Goal: Task Accomplishment & Management: Use online tool/utility

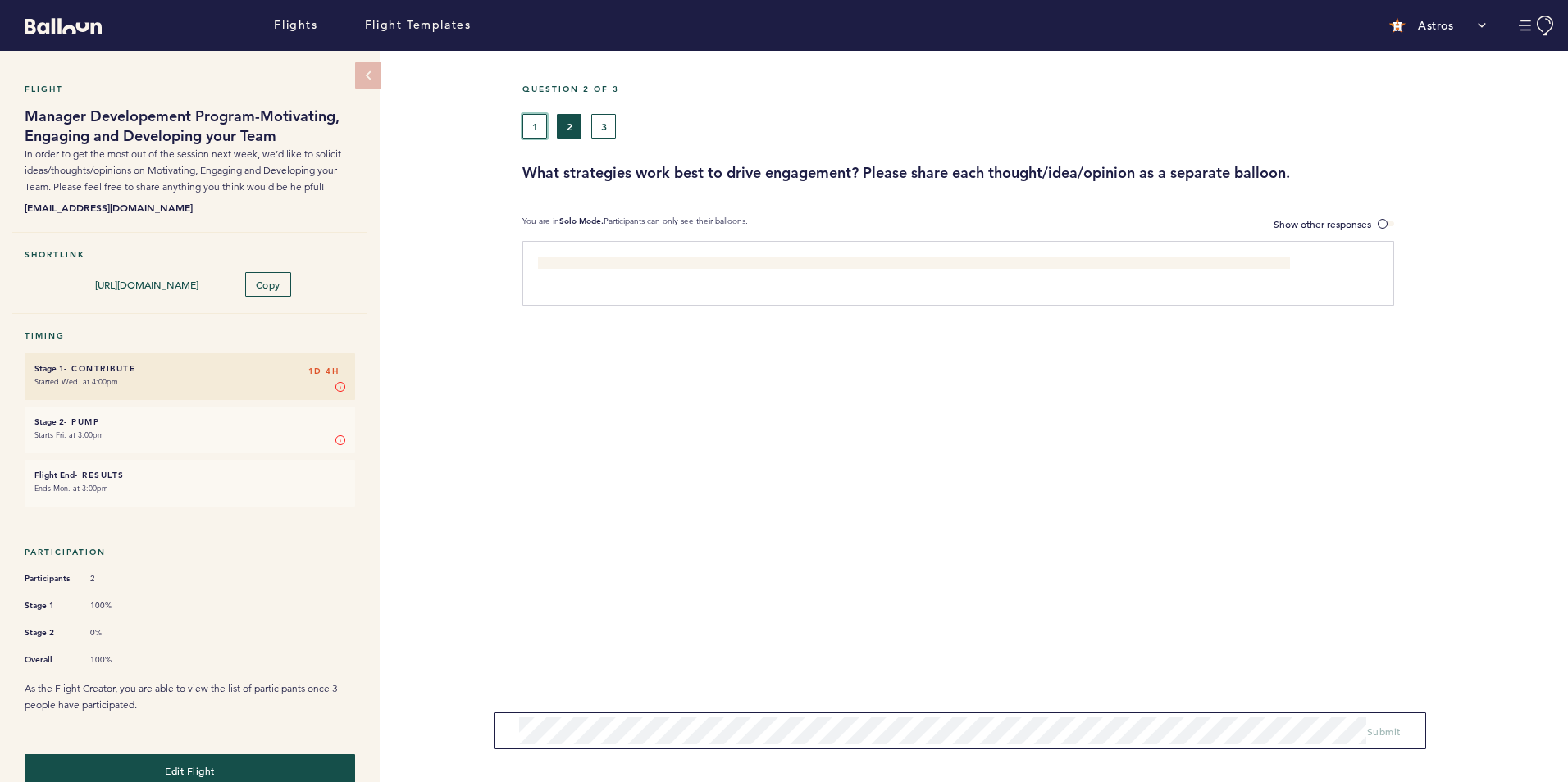
click at [535, 126] on button "1" at bounding box center [534, 126] width 24 height 24
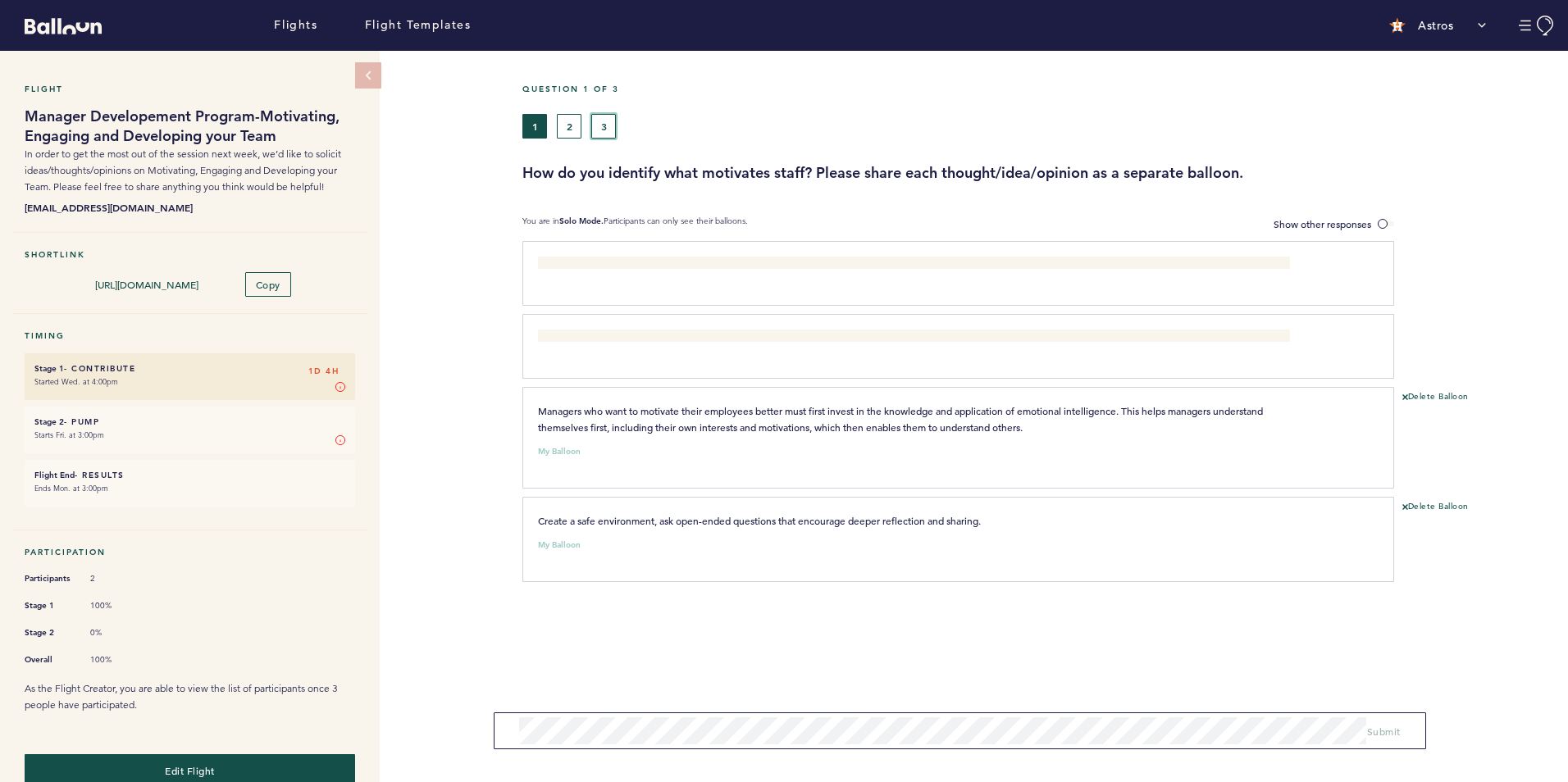
click at [603, 123] on button "3" at bounding box center [604, 126] width 24 height 24
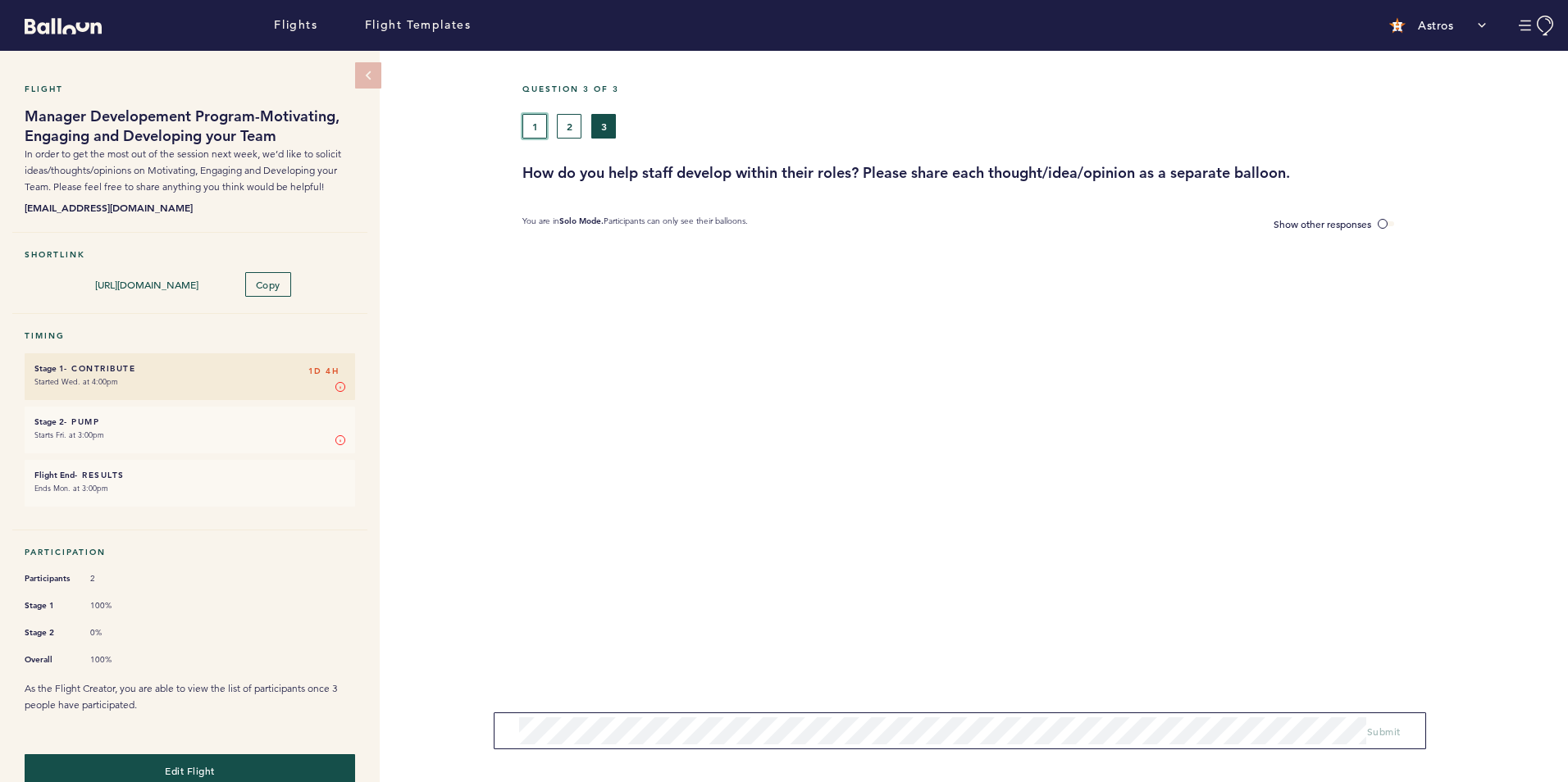
click at [539, 119] on button "1" at bounding box center [534, 126] width 24 height 24
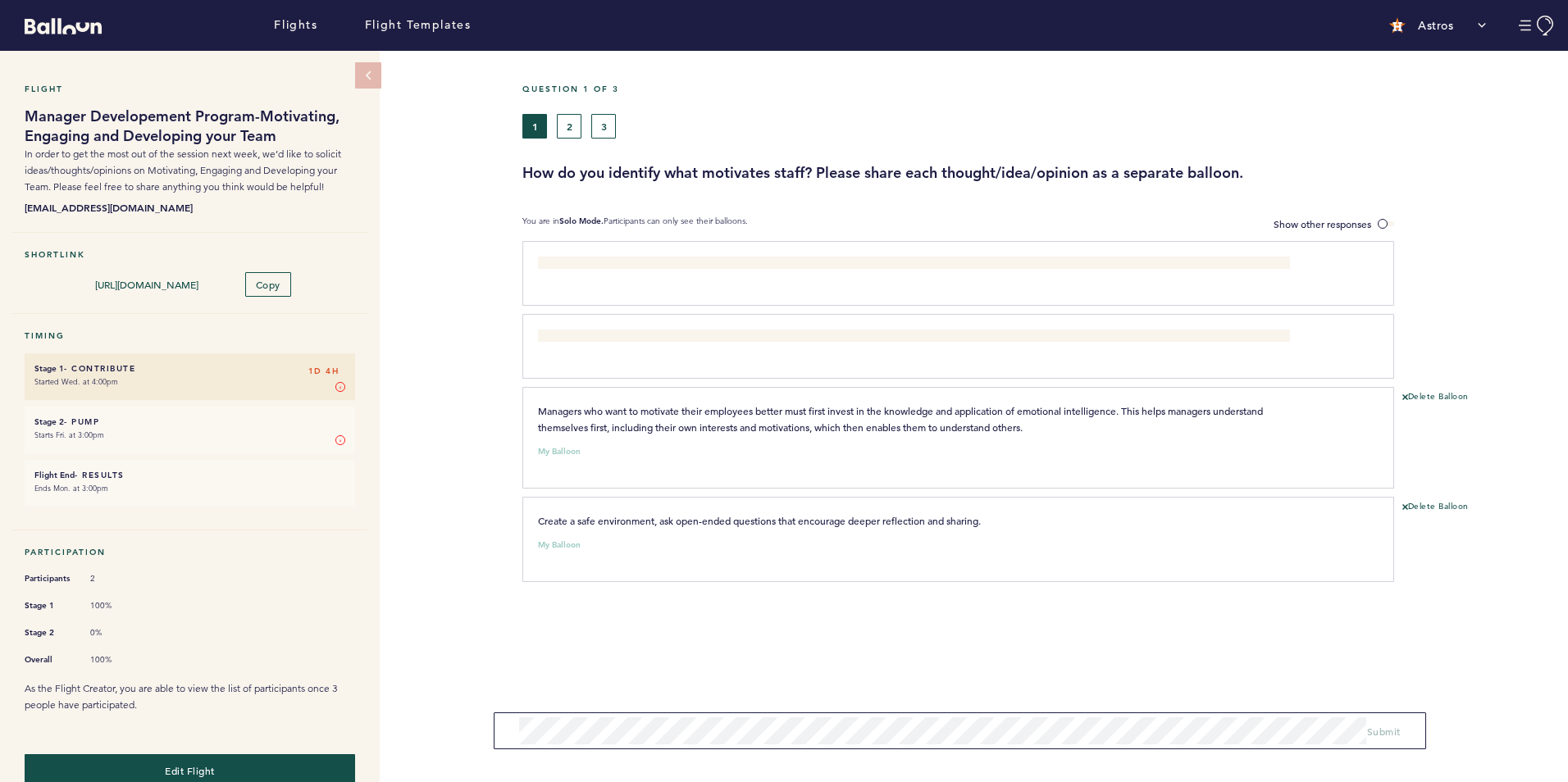
click at [431, 433] on div "Flight Manager Developement Program-Motivating, Engaging and Developing your Te…" at bounding box center [784, 416] width 1568 height 731
click at [564, 121] on button "2" at bounding box center [569, 126] width 24 height 24
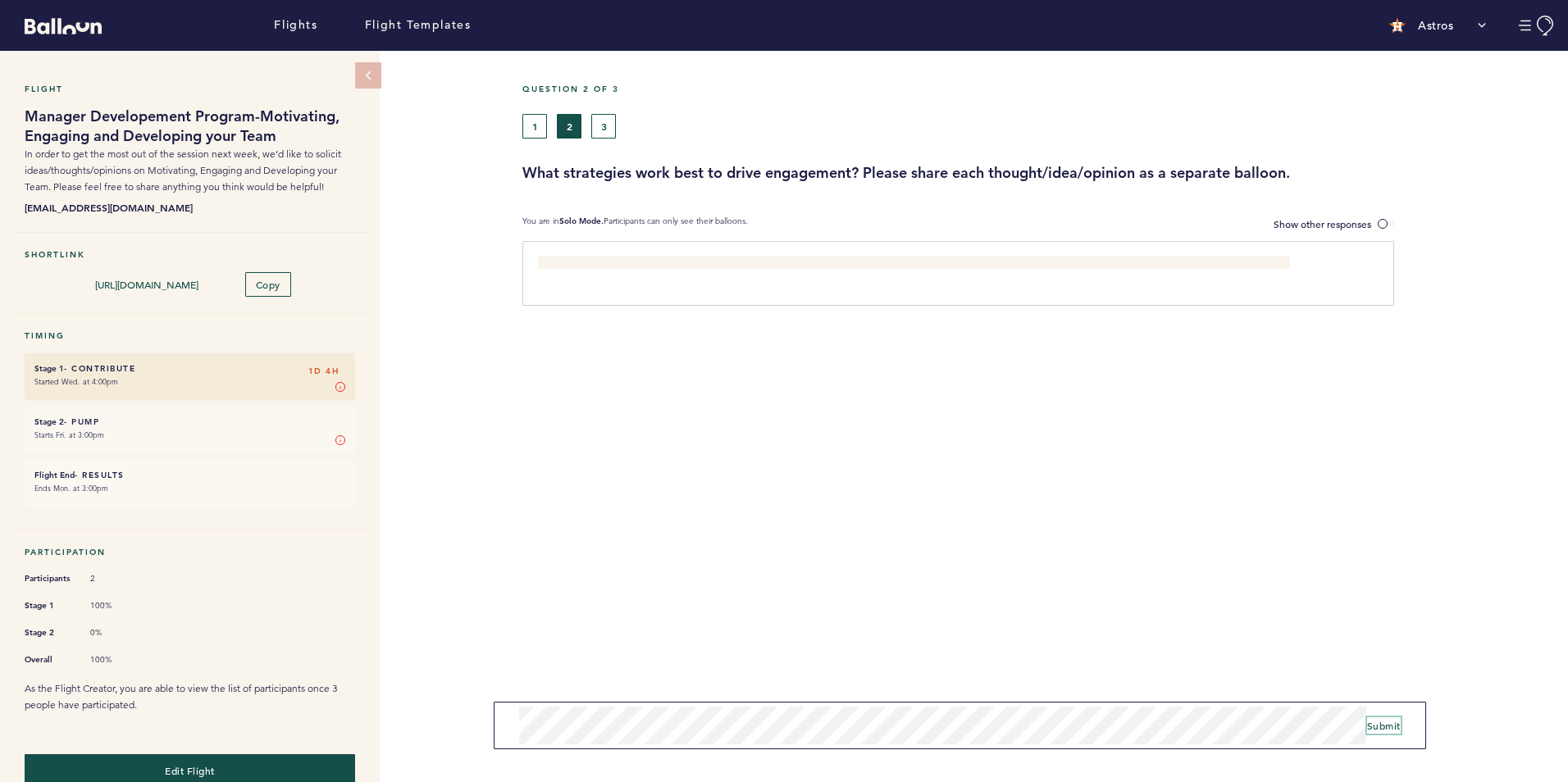
click at [1384, 727] on span "Submit" at bounding box center [1383, 725] width 34 height 13
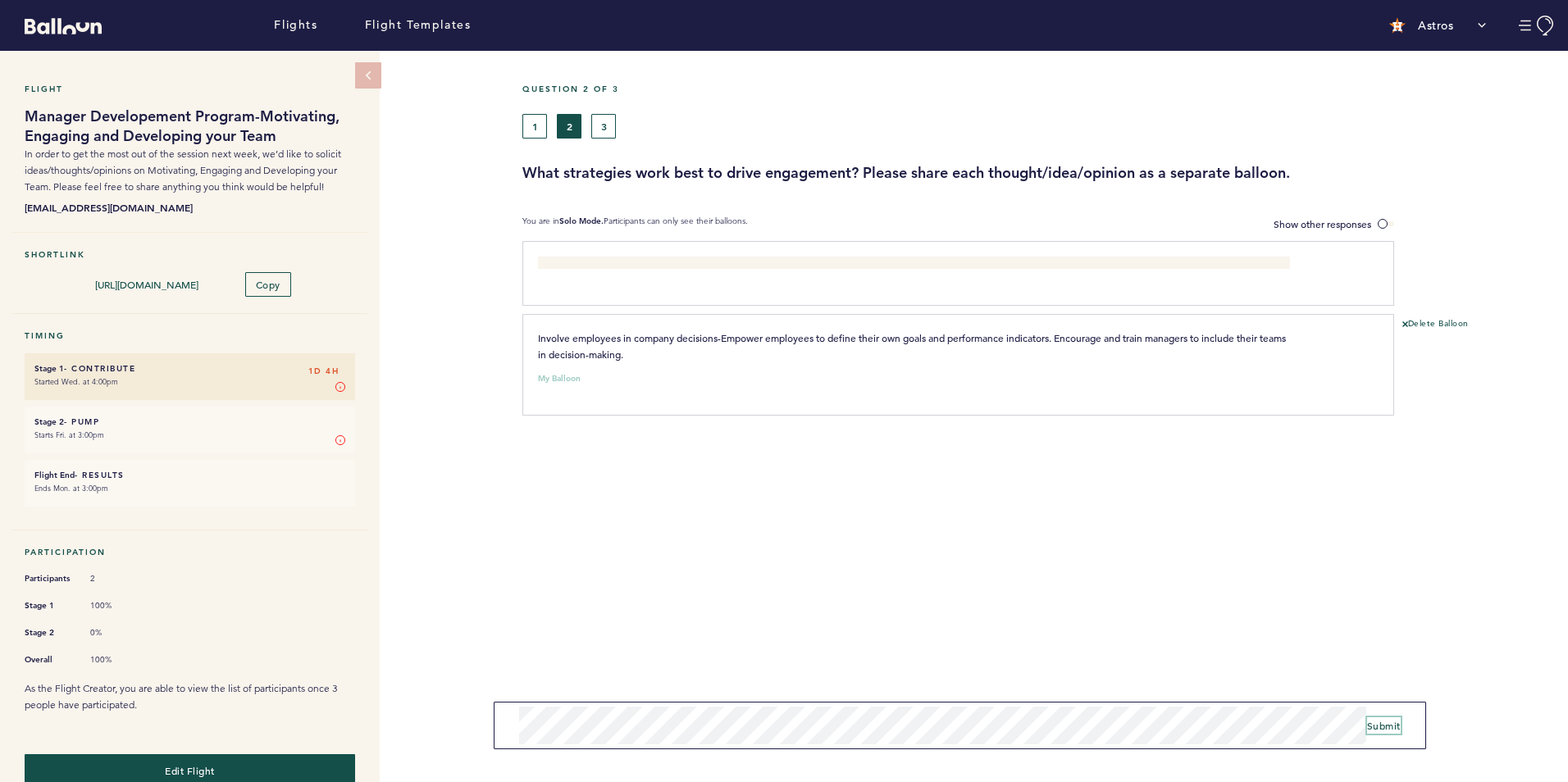
click at [1381, 726] on span "Submit" at bounding box center [1383, 725] width 34 height 13
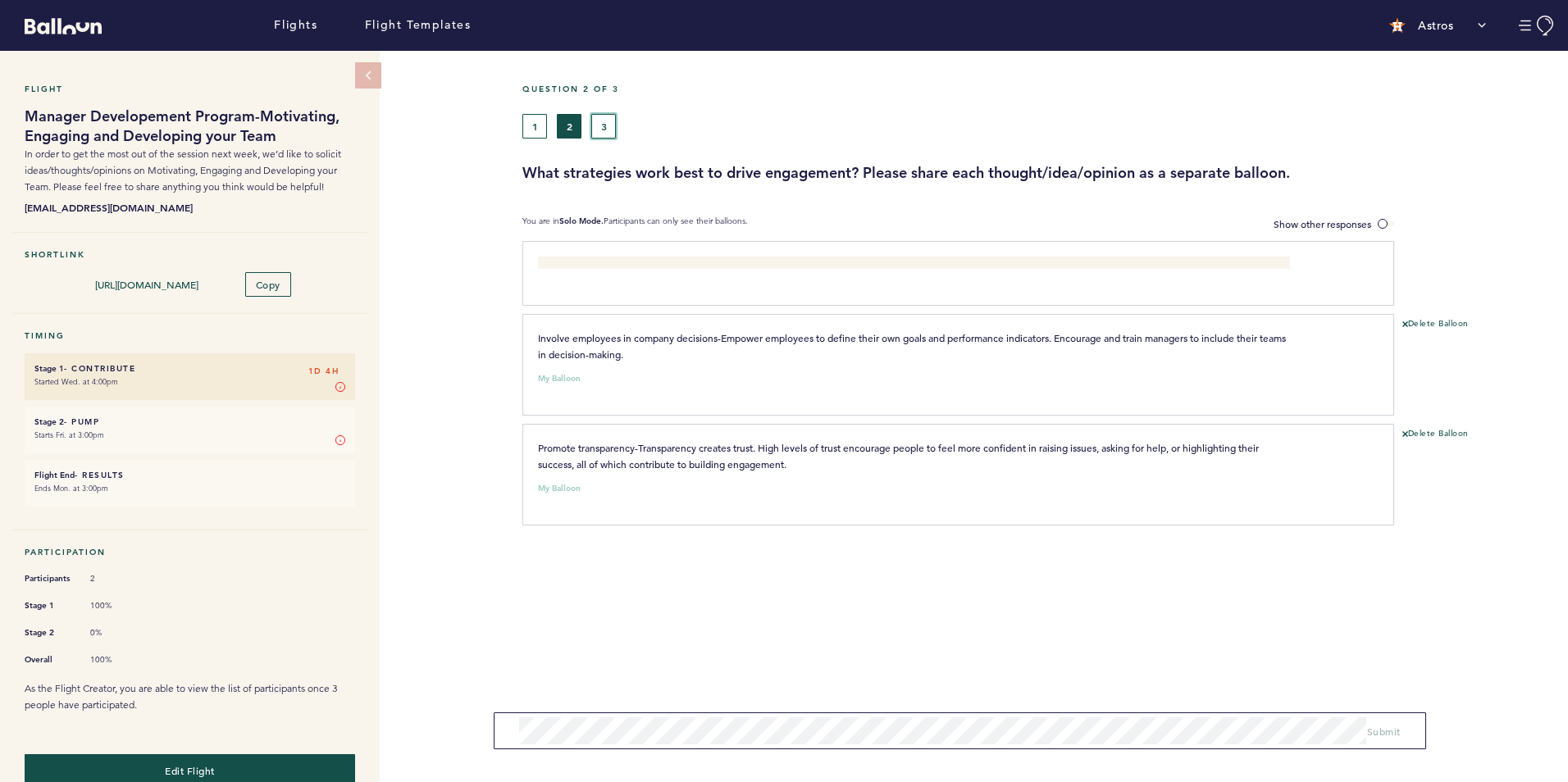
click at [600, 123] on button "3" at bounding box center [604, 126] width 24 height 24
